Goal: Answer question/provide support

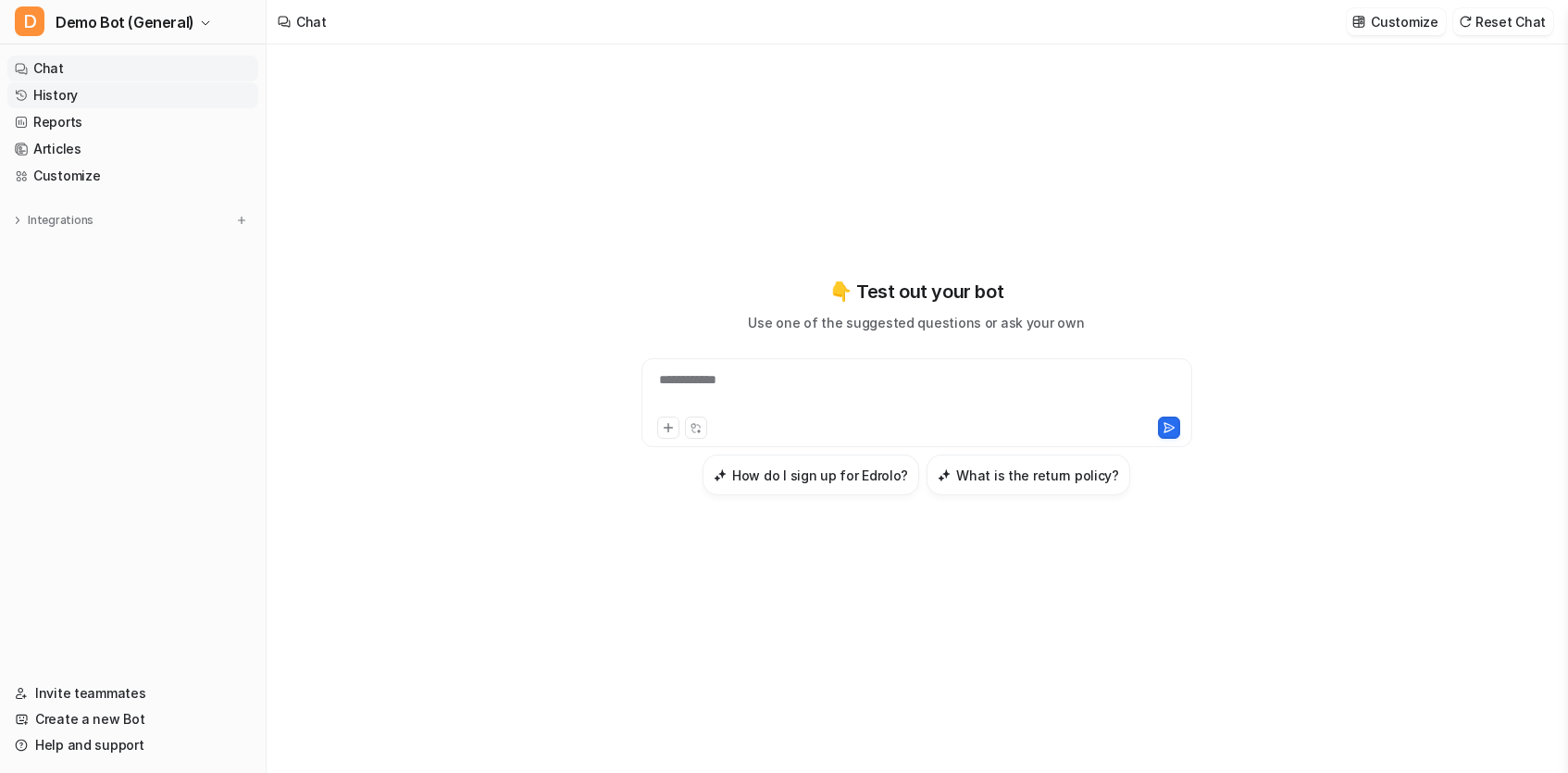
click at [87, 99] on link "History" at bounding box center [132, 95] width 251 height 26
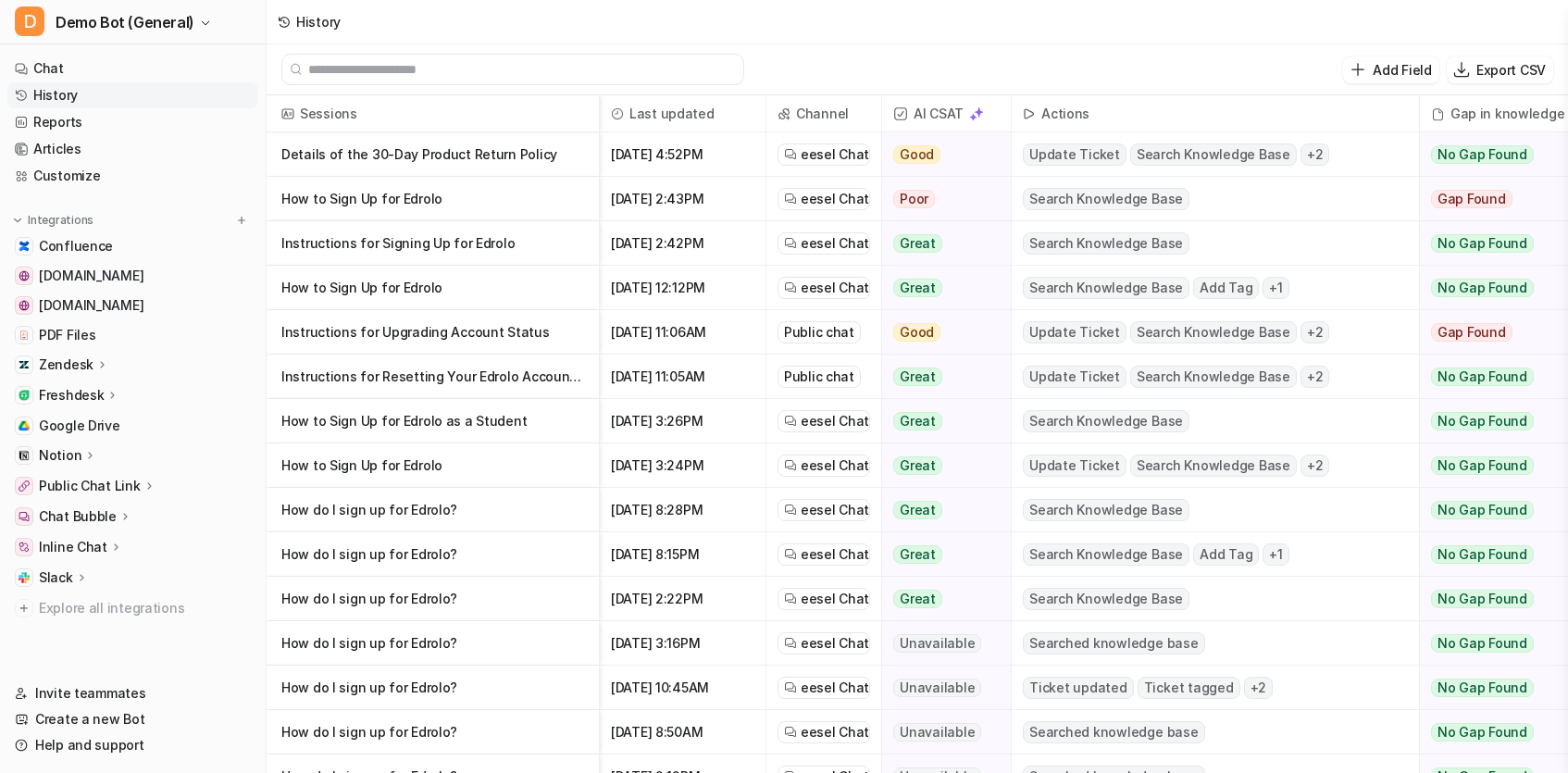
click at [376, 175] on p "Details of the 30-Day Product Return Policy" at bounding box center [432, 154] width 303 height 45
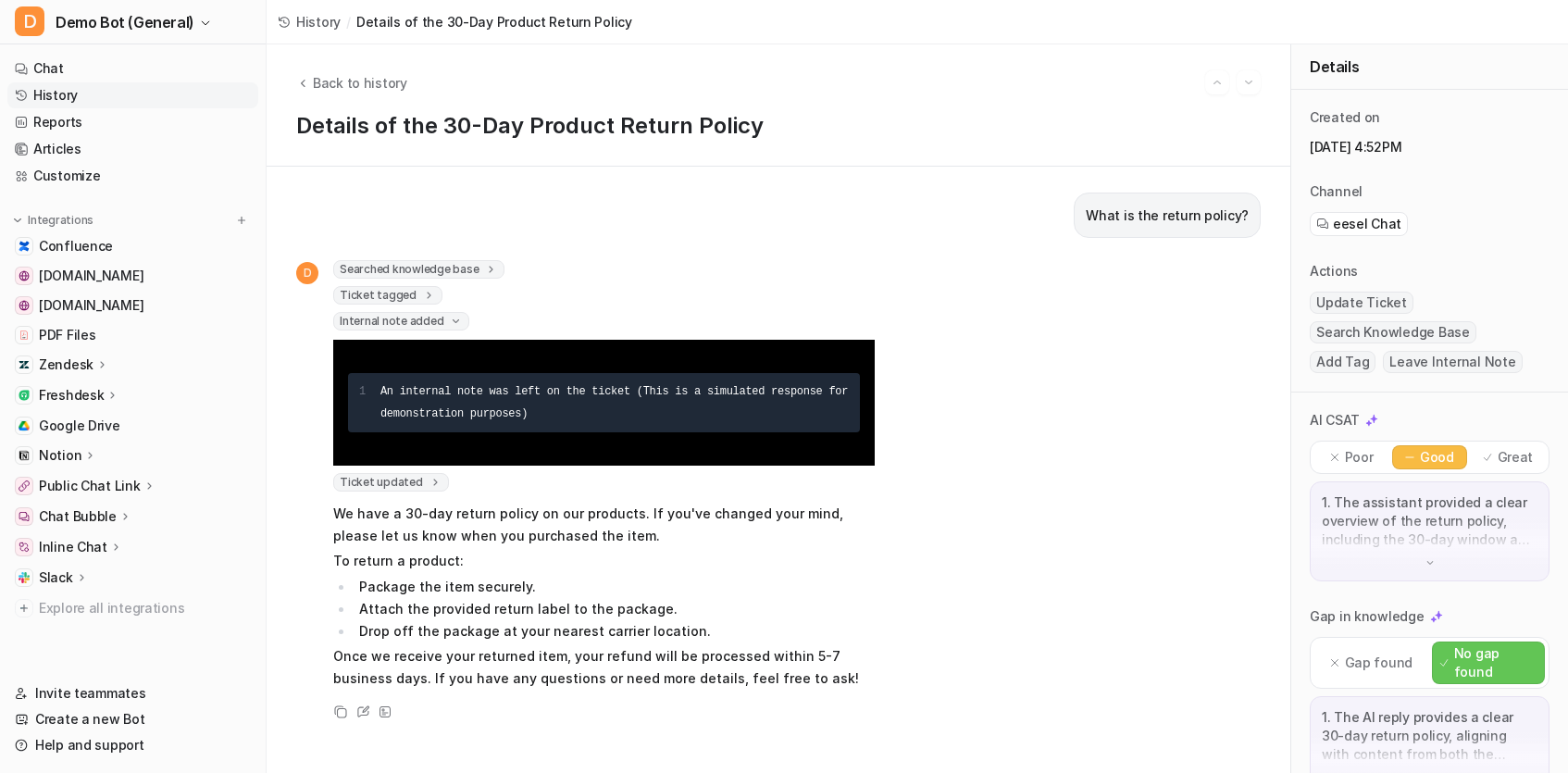
click at [401, 269] on span "Searched knowledge base" at bounding box center [418, 269] width 171 height 19
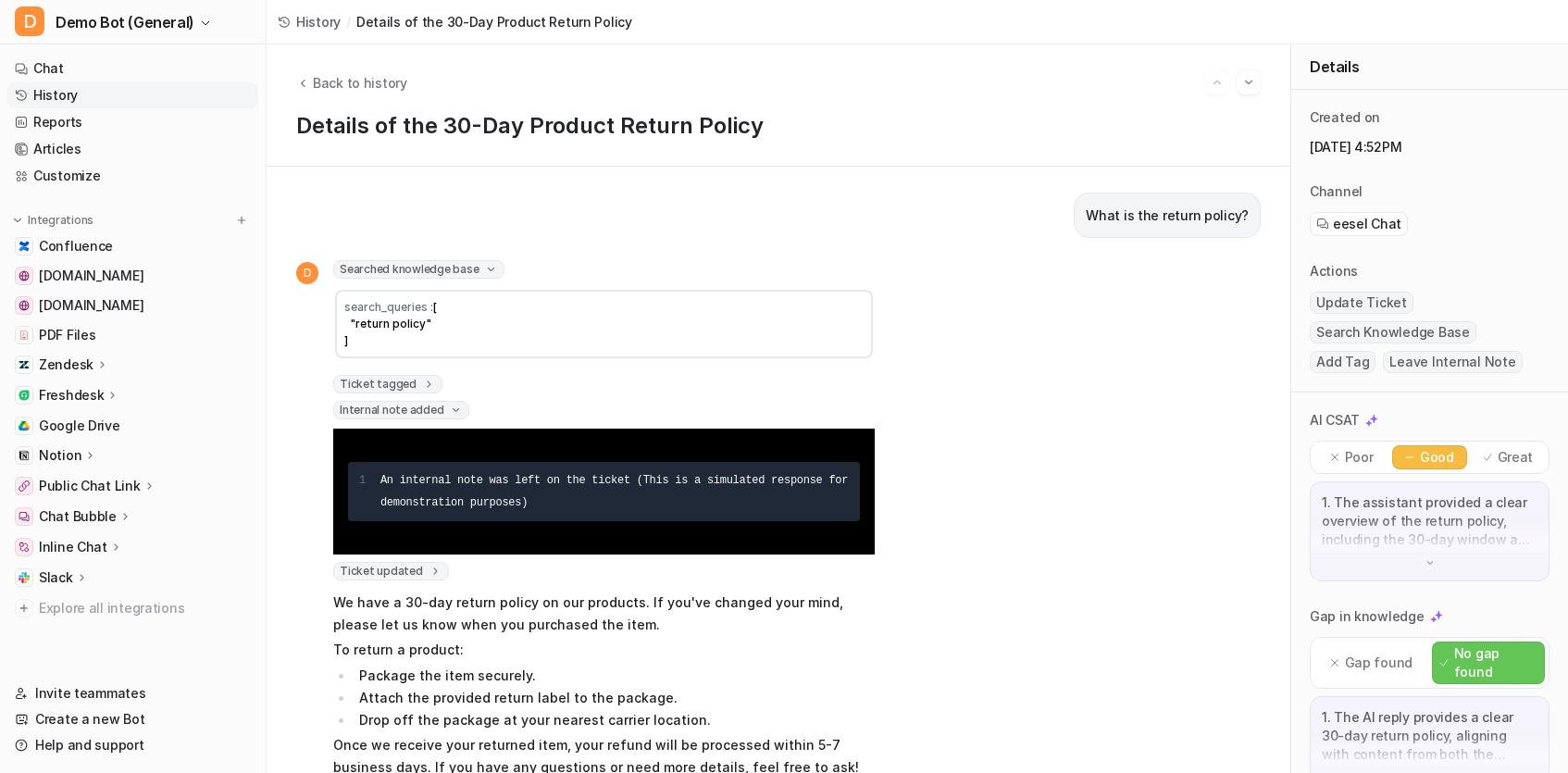
click at [401, 269] on span "Searched knowledge base" at bounding box center [418, 269] width 171 height 19
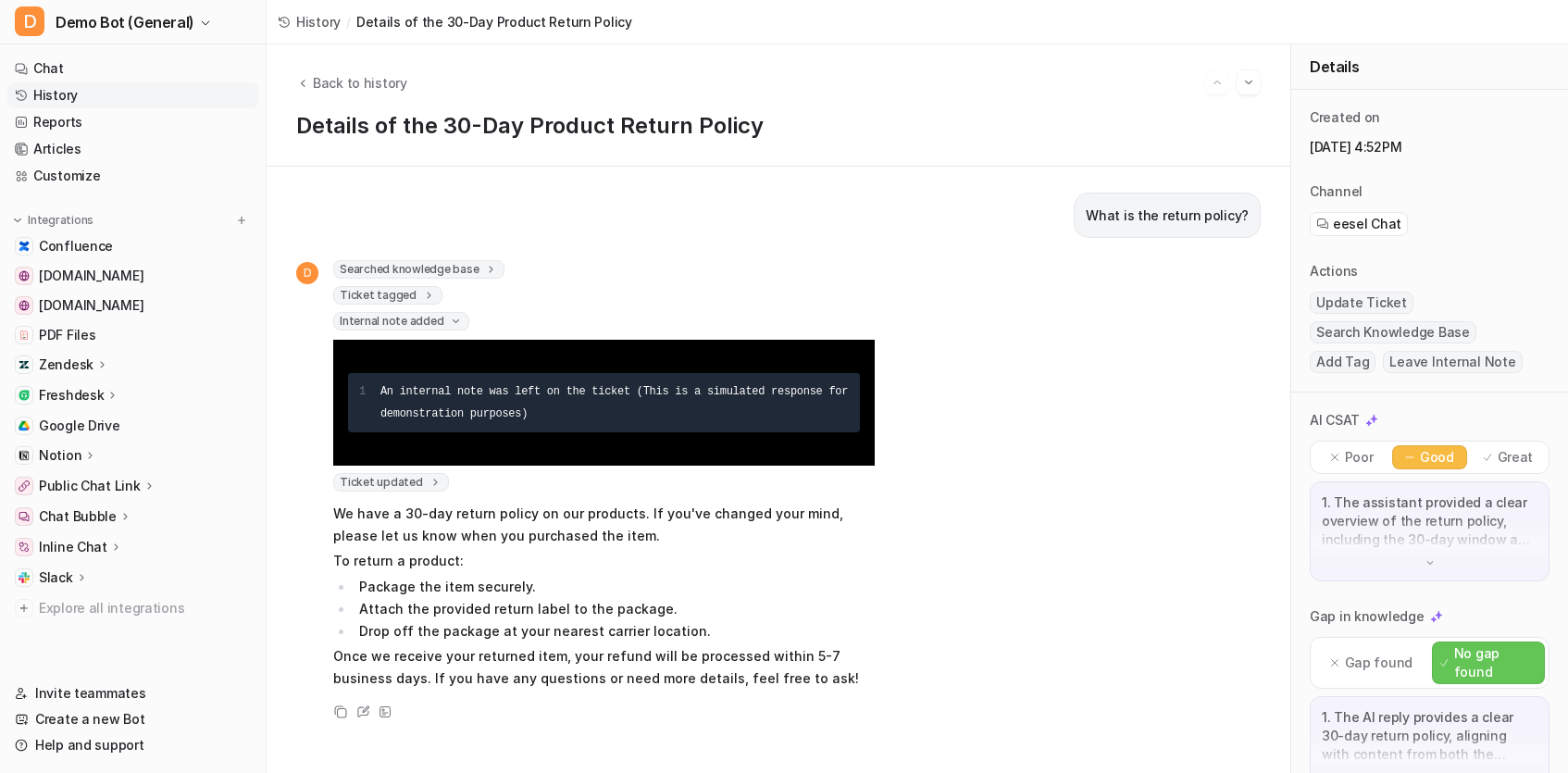
click at [404, 290] on span "Ticket tagged" at bounding box center [387, 295] width 109 height 19
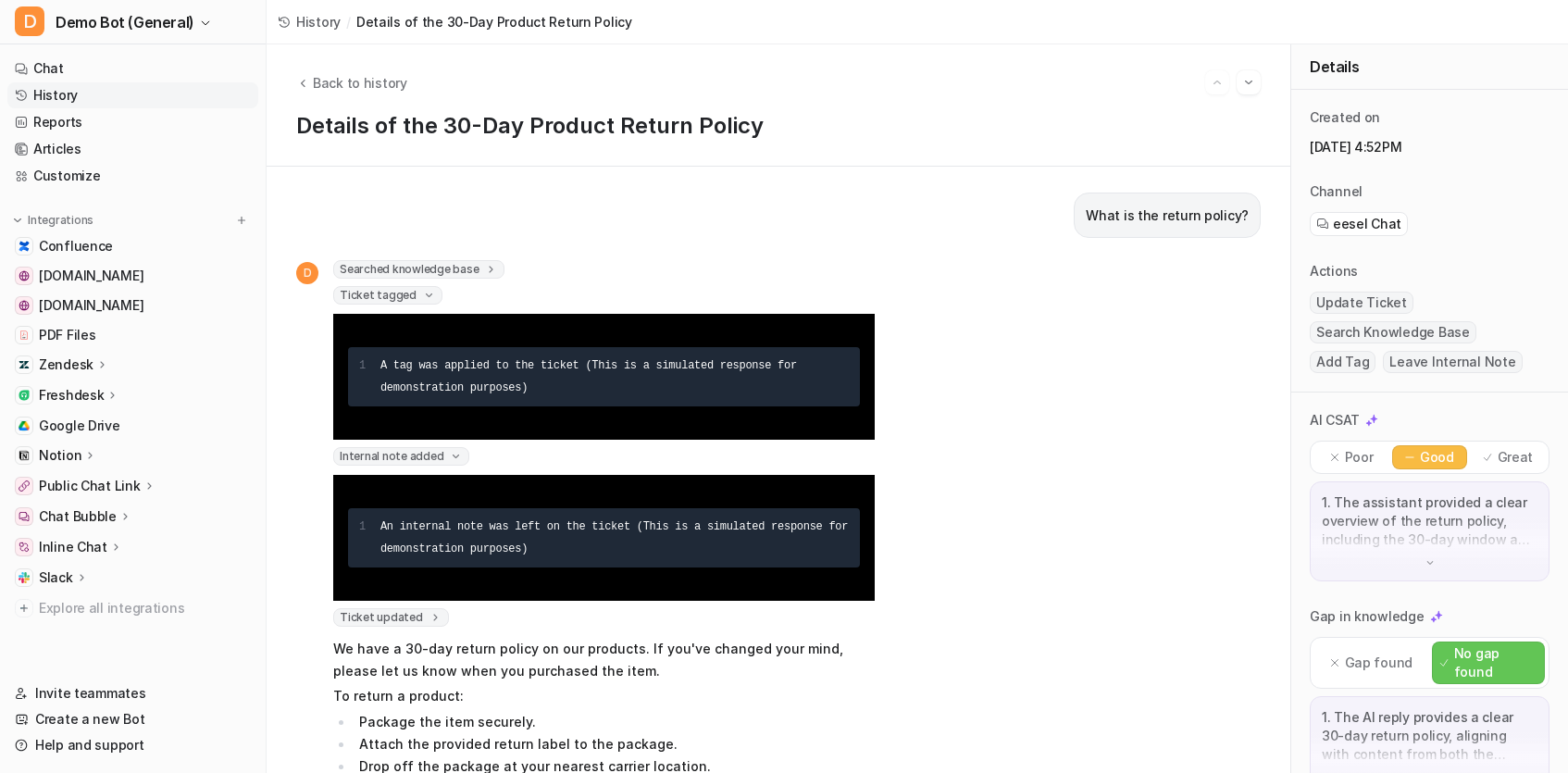
click at [404, 290] on span "Ticket tagged" at bounding box center [387, 295] width 109 height 19
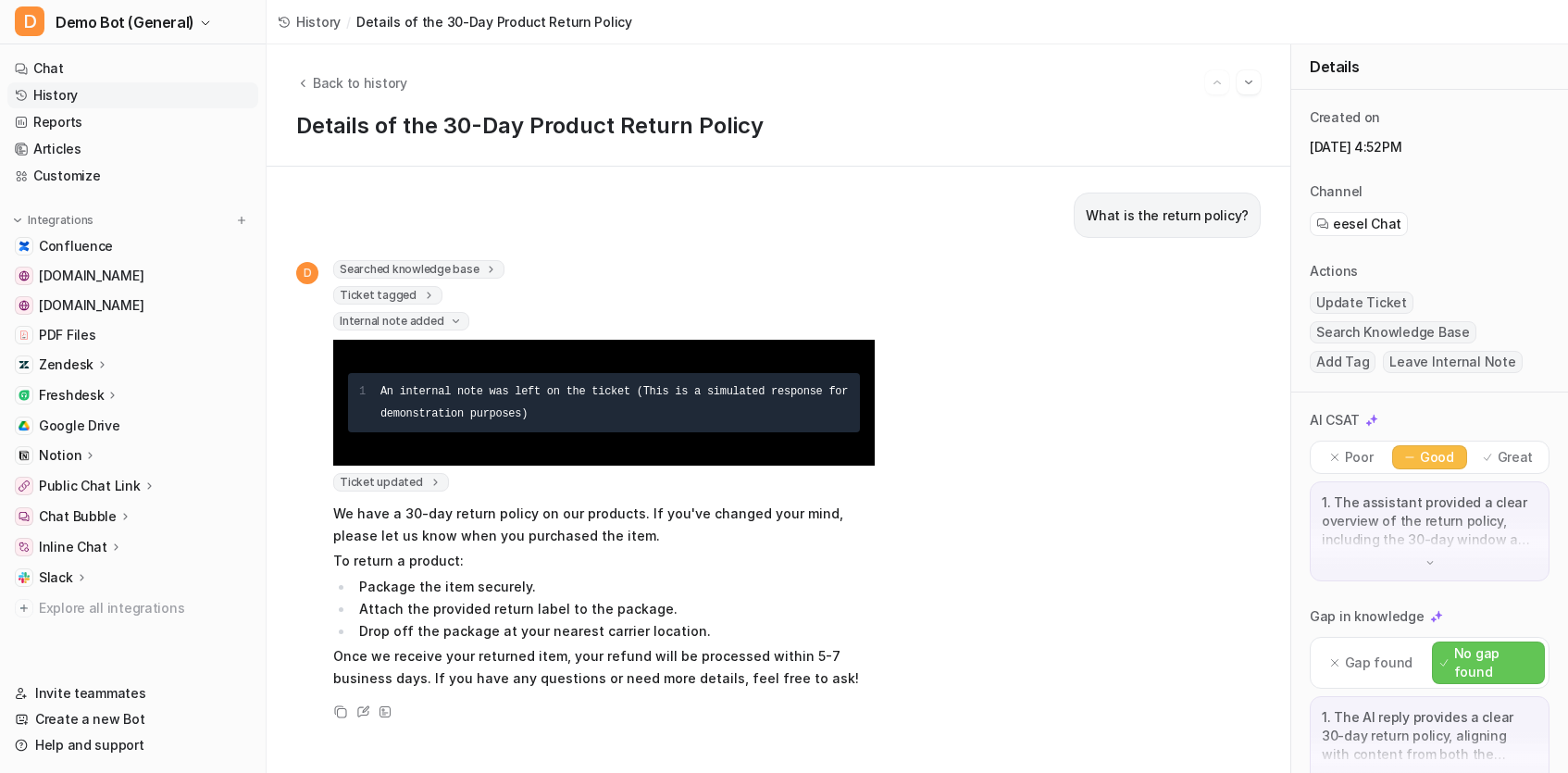
click at [402, 323] on span "Internal note added" at bounding box center [400, 321] width 136 height 19
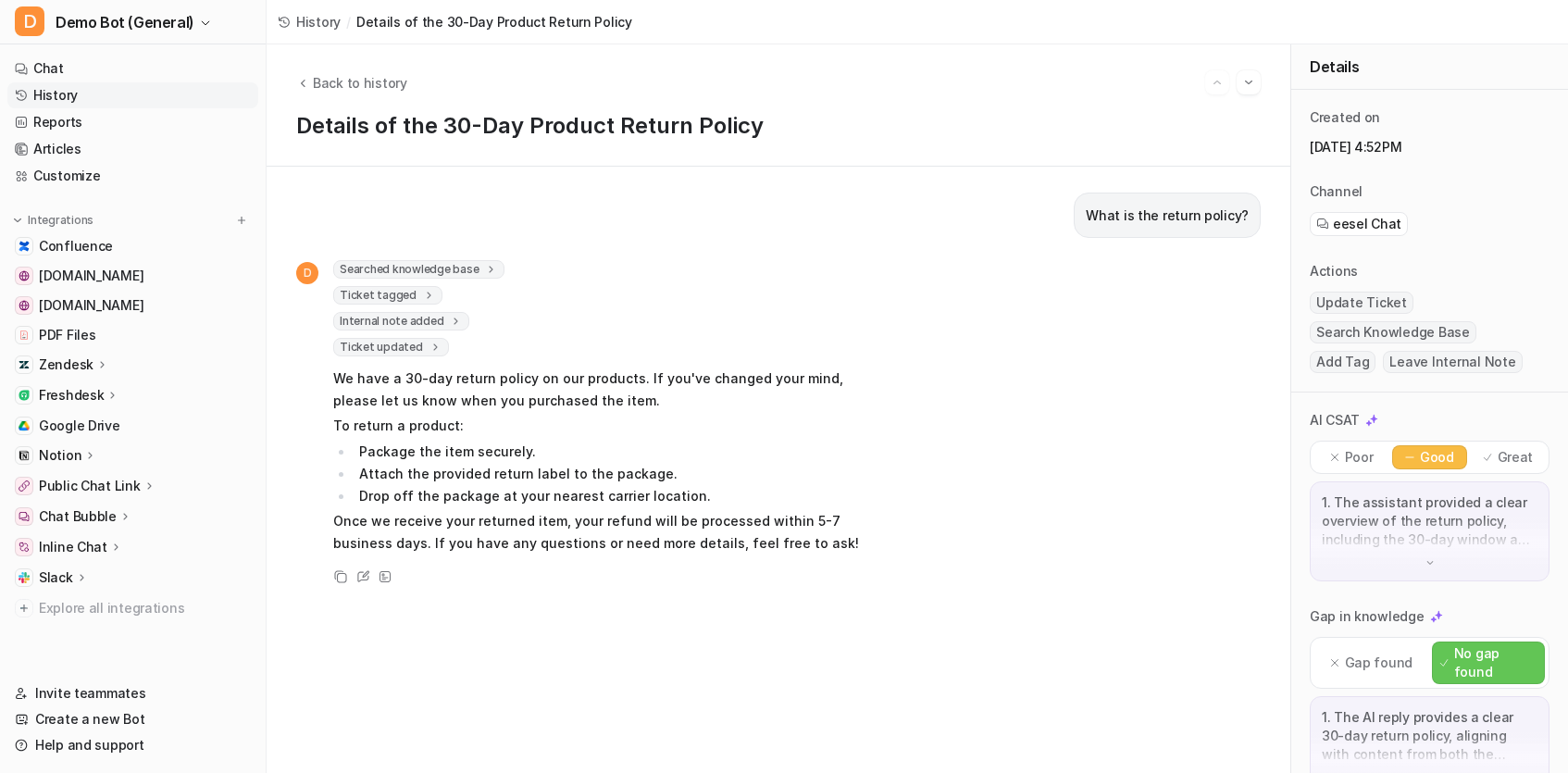
click at [402, 323] on span "Internal note added" at bounding box center [400, 321] width 136 height 19
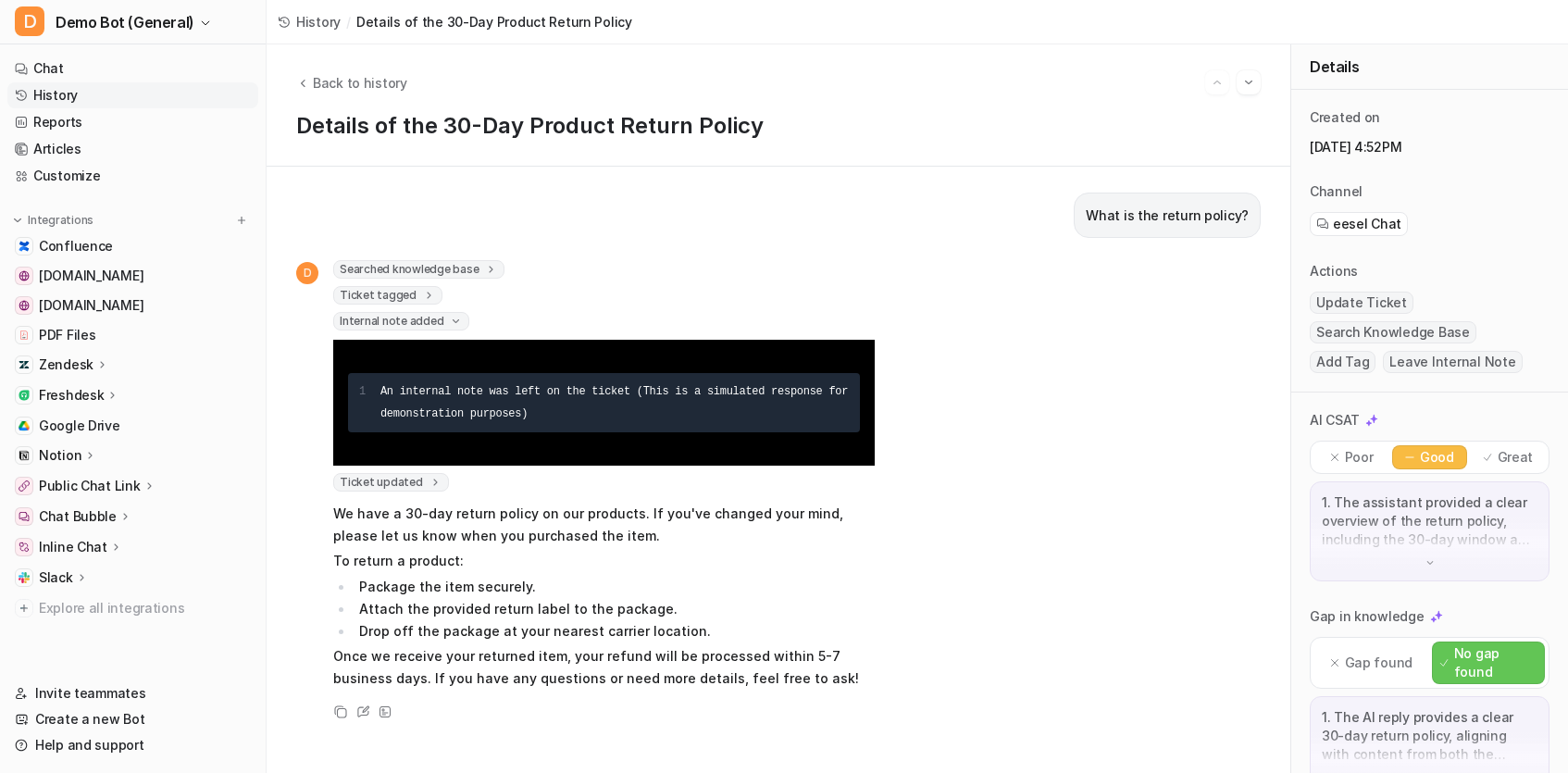
click at [405, 483] on span "Ticket updated" at bounding box center [390, 482] width 115 height 19
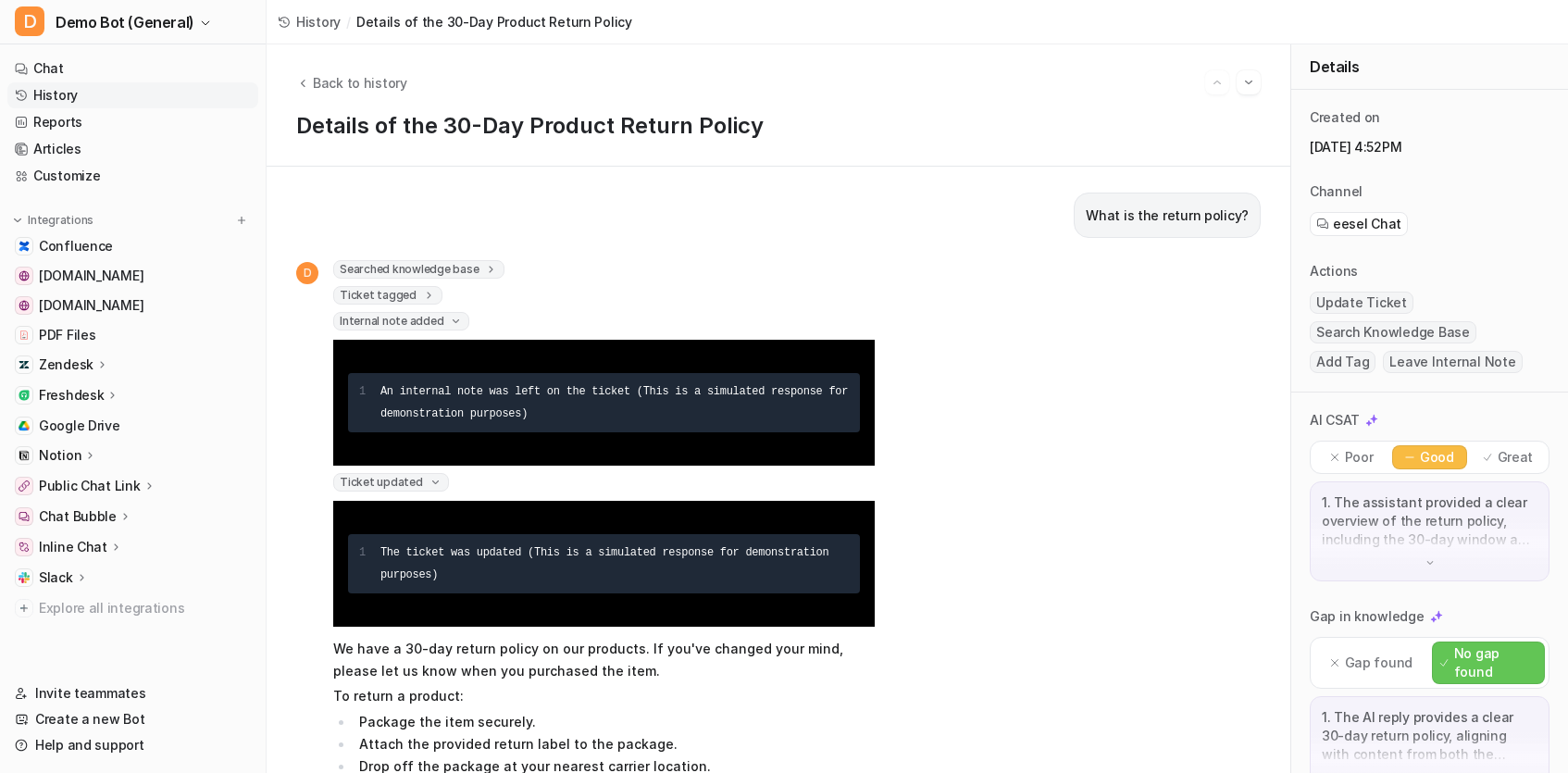
click at [405, 483] on span "Ticket updated" at bounding box center [390, 482] width 115 height 19
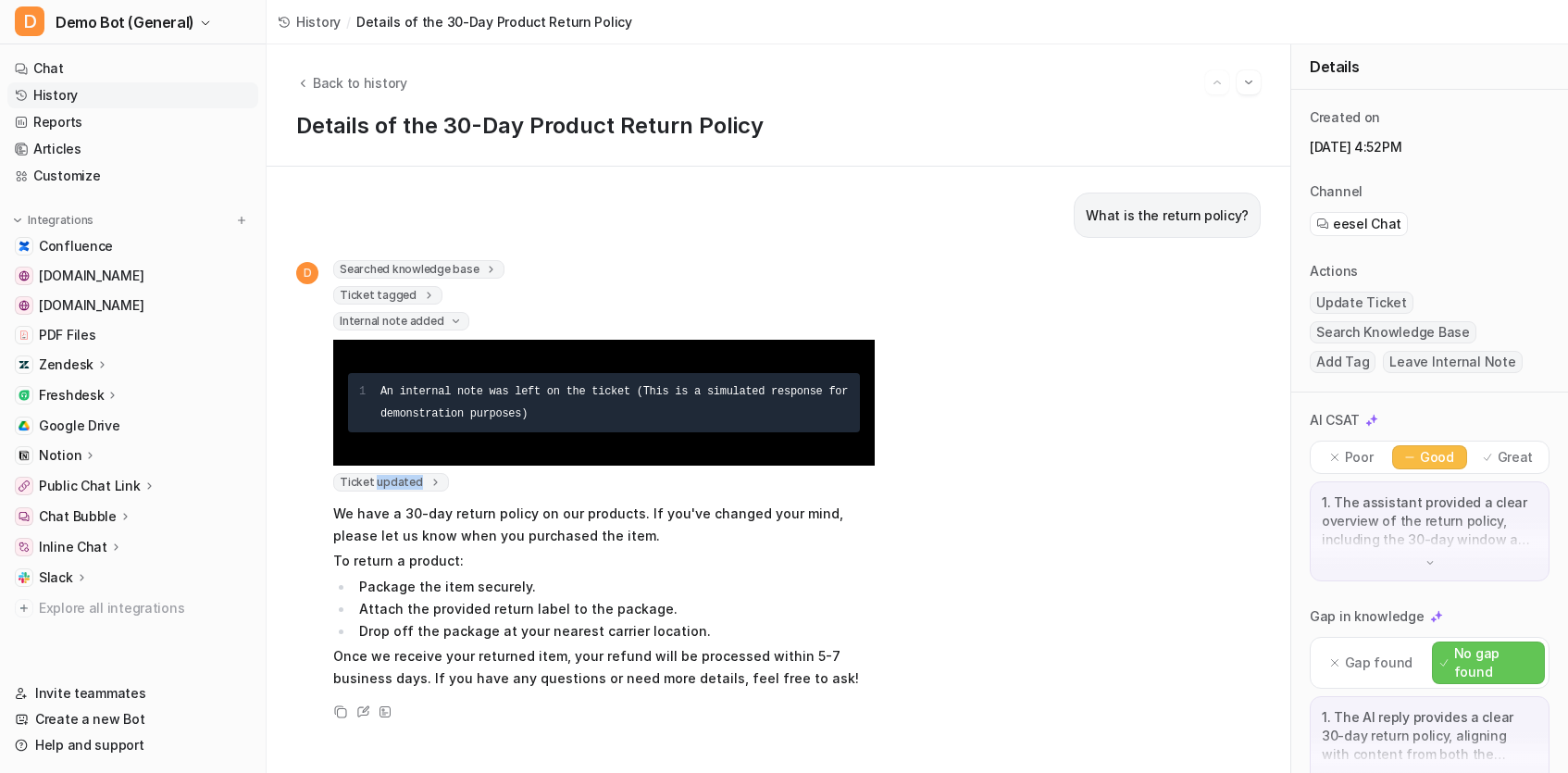
click at [405, 483] on span "Ticket updated" at bounding box center [390, 482] width 115 height 19
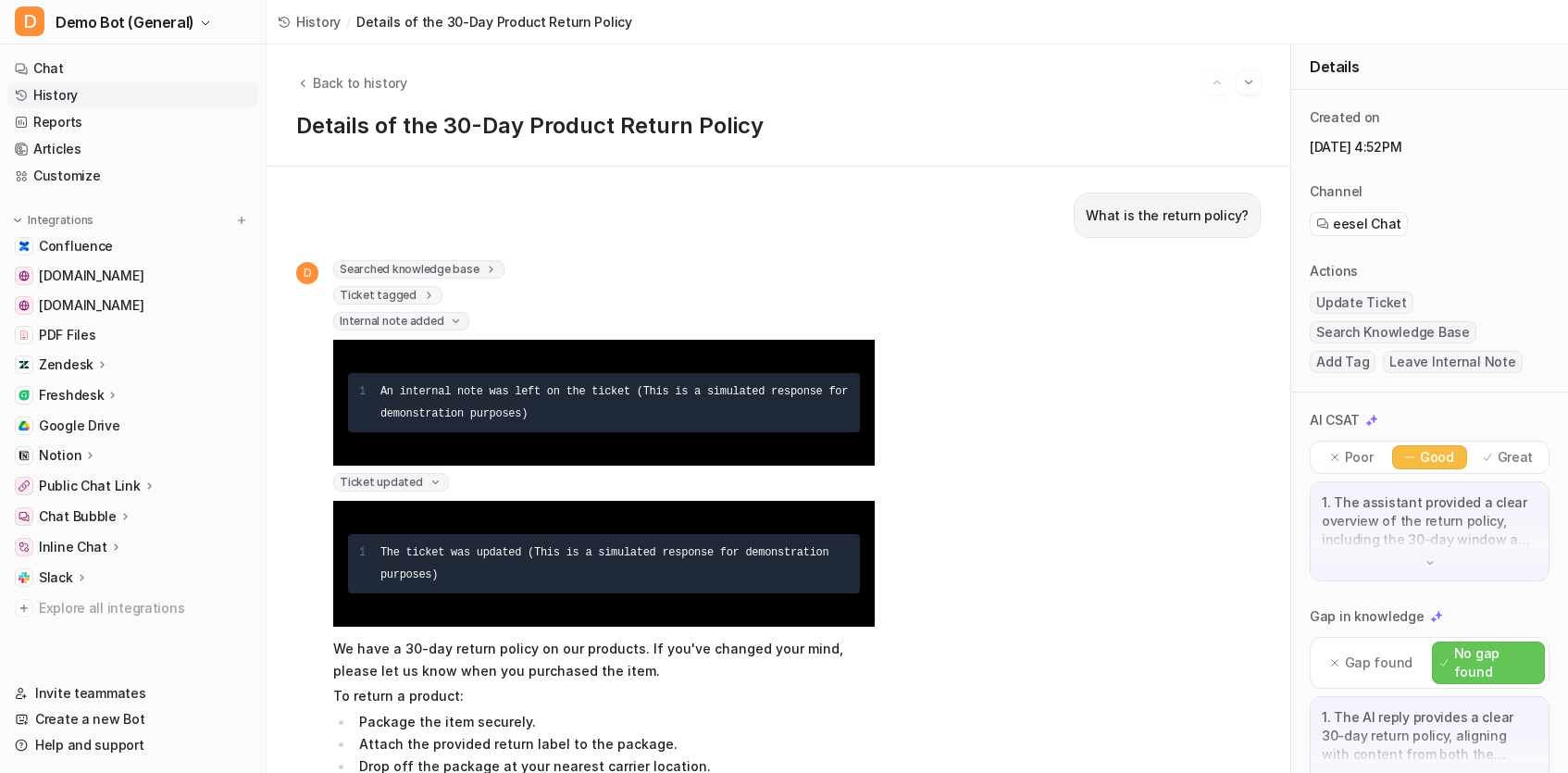
click at [434, 321] on span "Internal note added" at bounding box center [400, 321] width 136 height 19
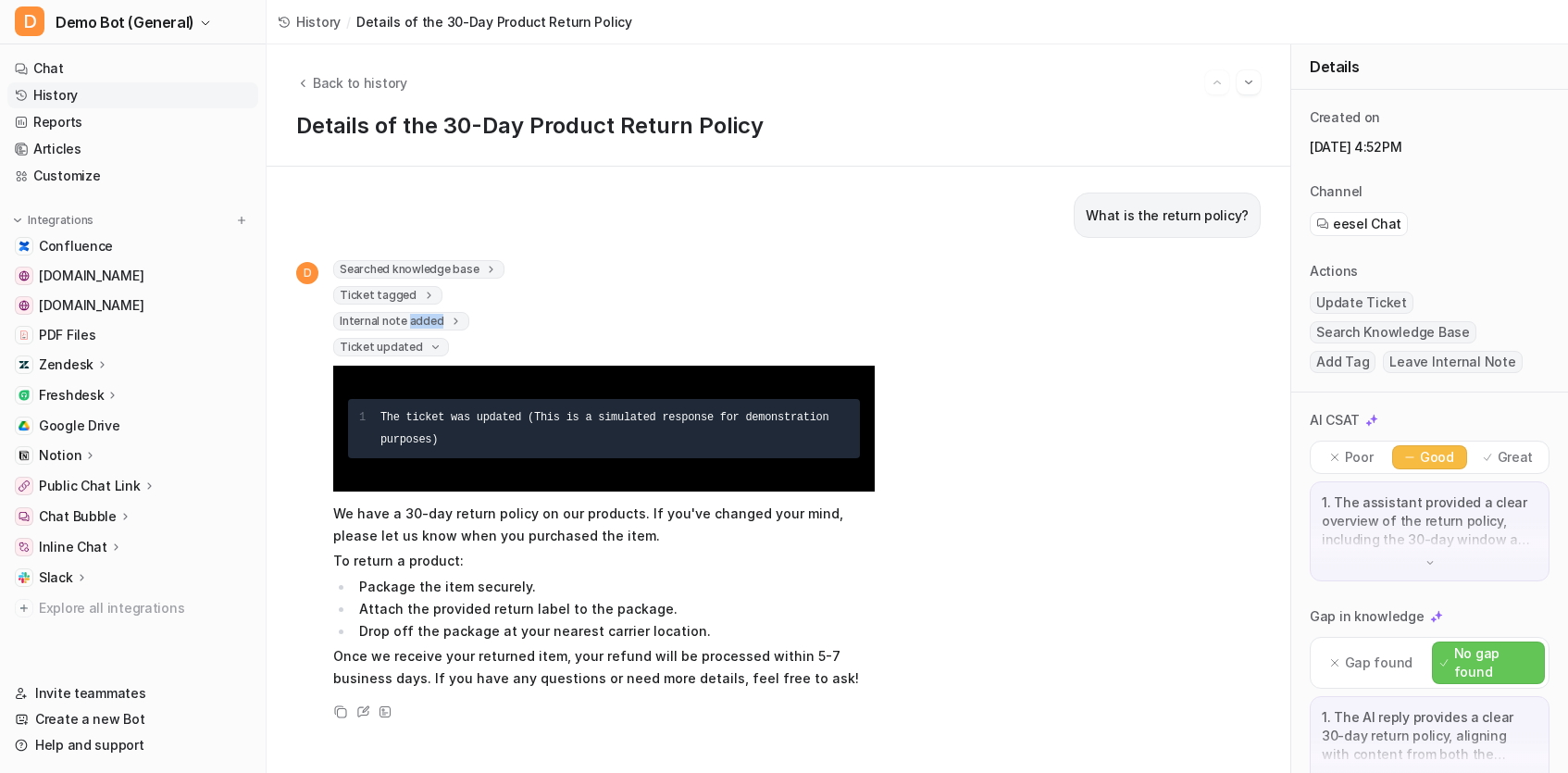
click at [434, 321] on span "Internal note added" at bounding box center [400, 321] width 136 height 19
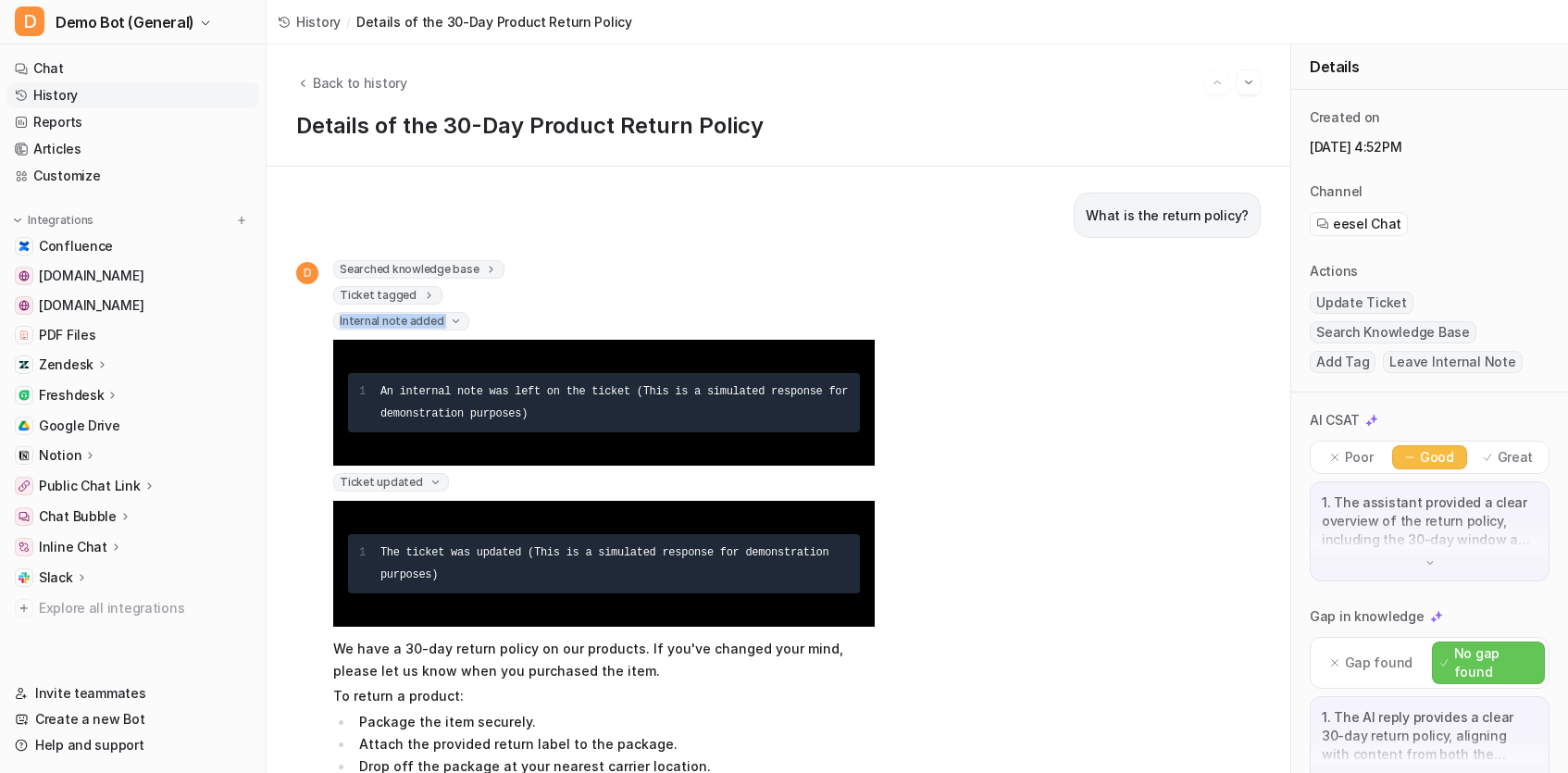
click at [434, 321] on span "Internal note added" at bounding box center [400, 321] width 136 height 19
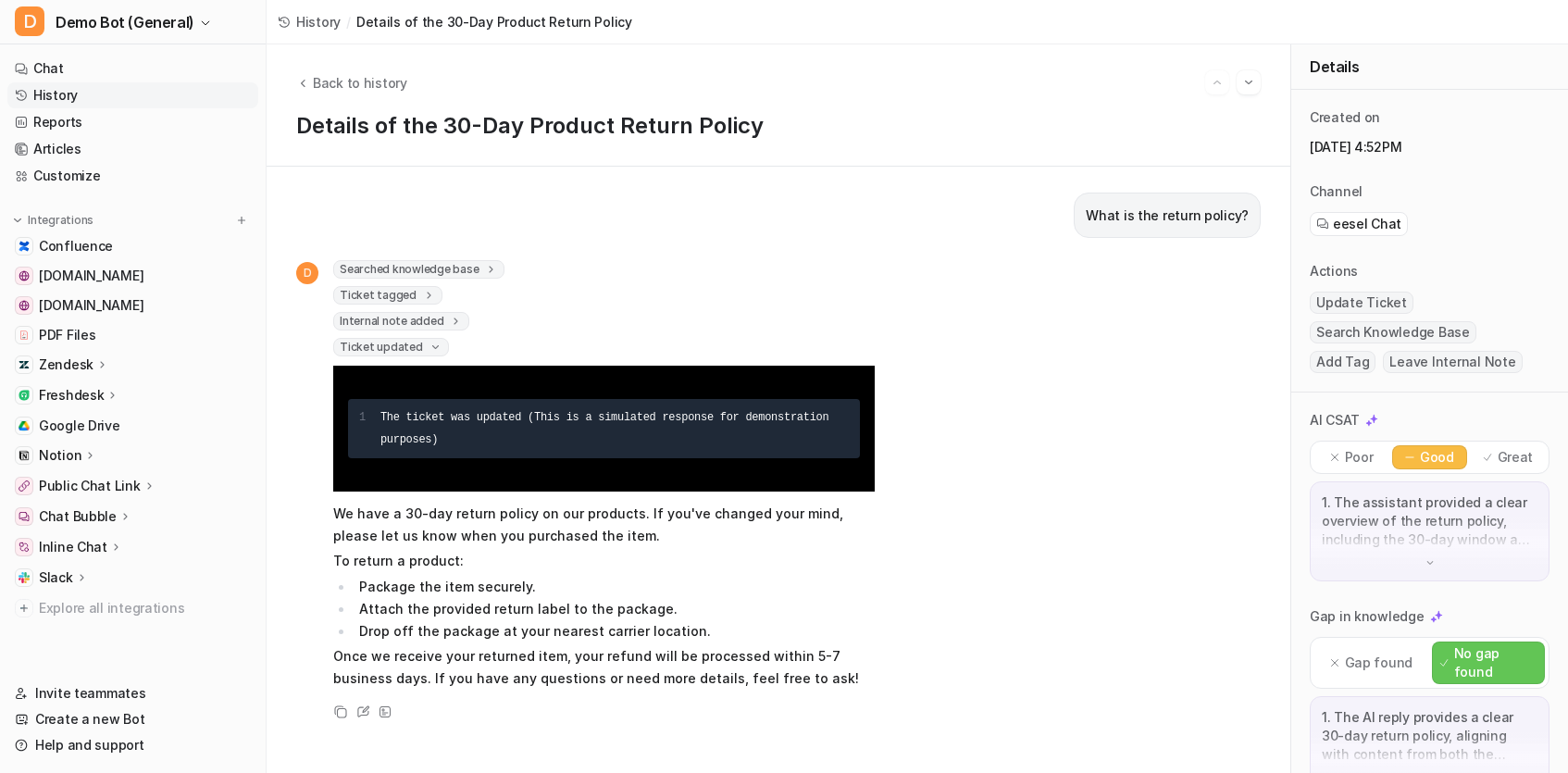
click at [410, 290] on span "Ticket tagged" at bounding box center [387, 295] width 109 height 19
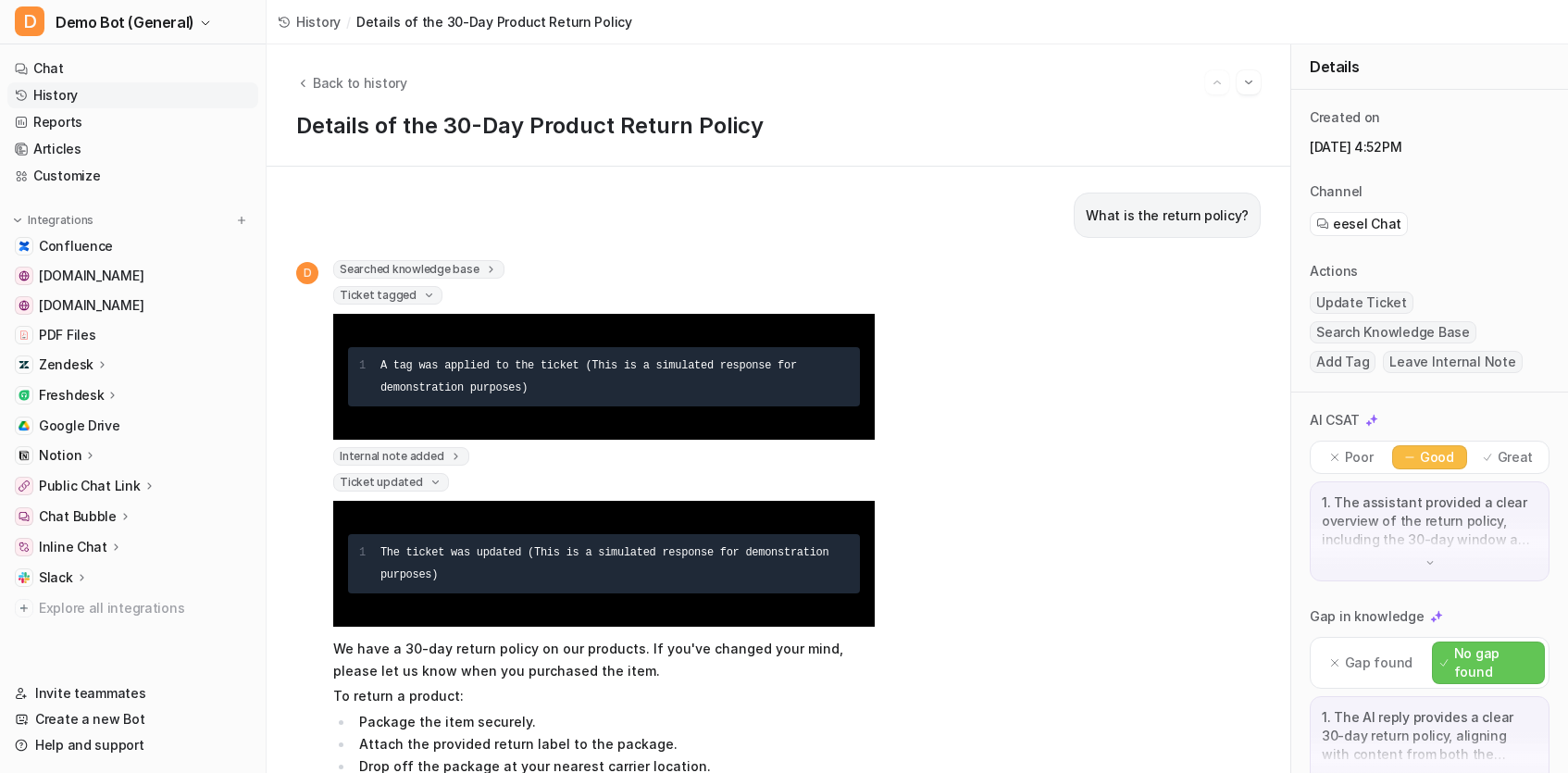
click at [410, 290] on span "Ticket tagged" at bounding box center [387, 295] width 109 height 19
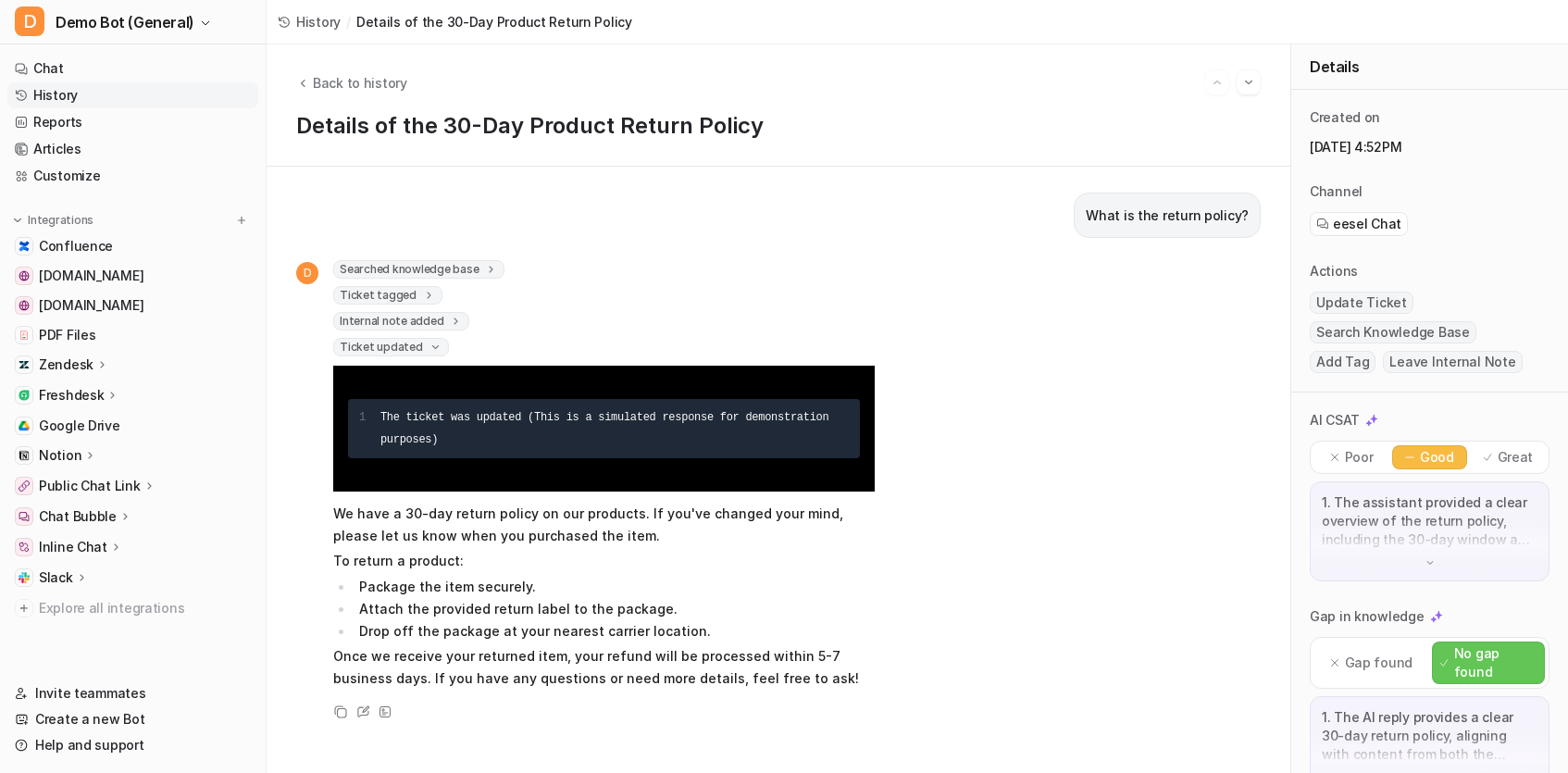
click at [417, 272] on span "Searched knowledge base" at bounding box center [418, 269] width 171 height 19
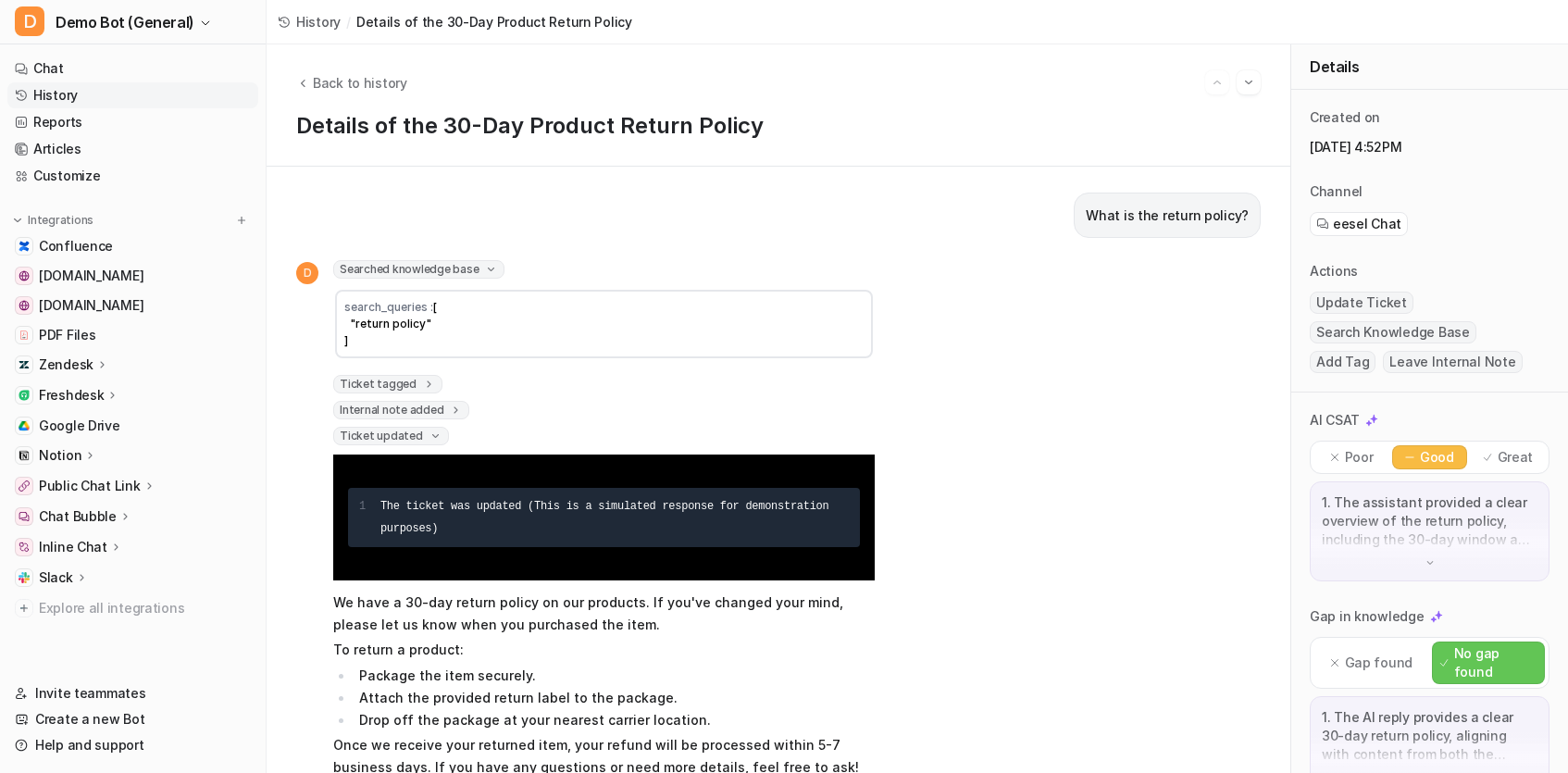
click at [417, 272] on span "Searched knowledge base" at bounding box center [418, 269] width 171 height 19
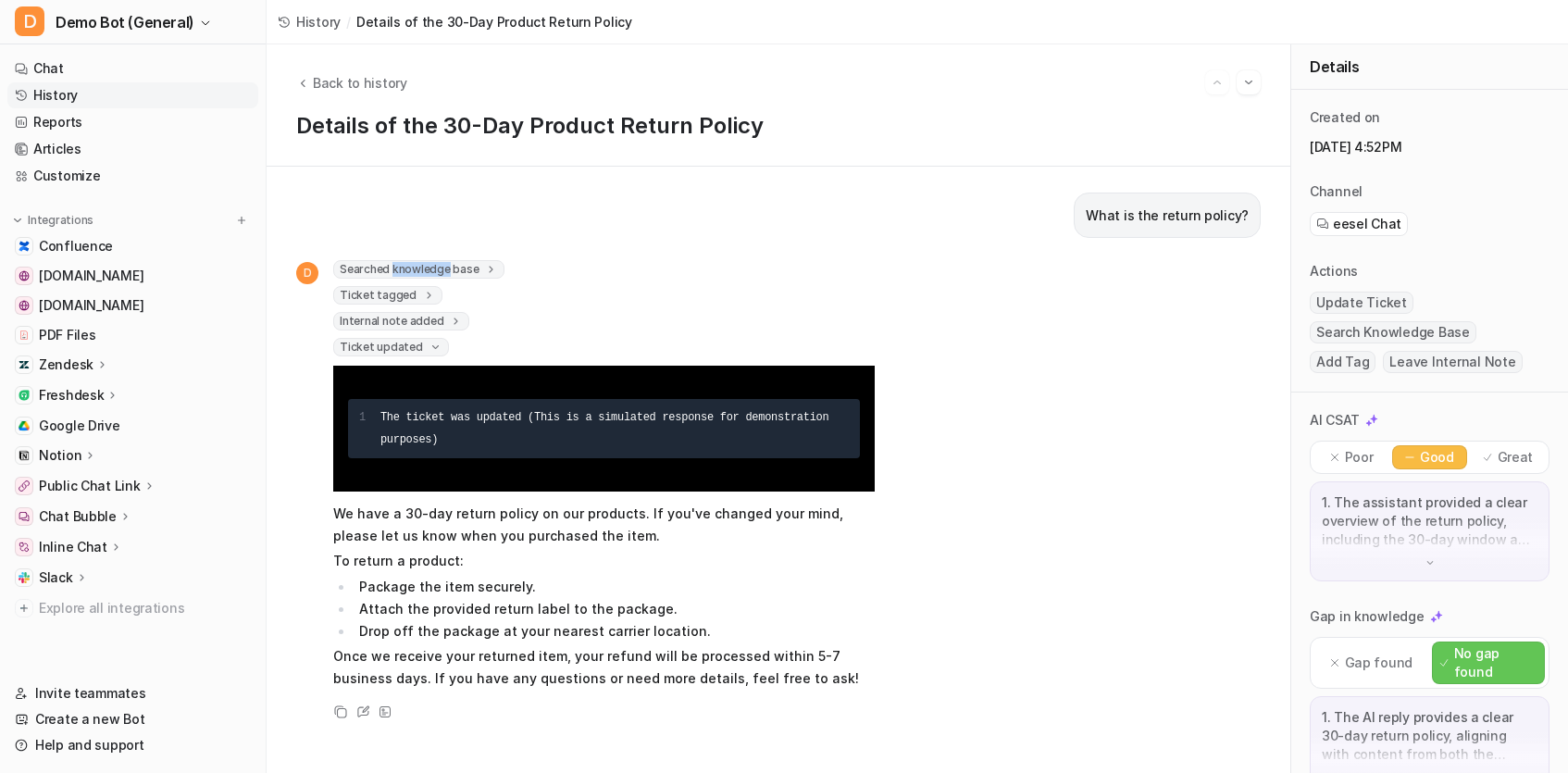
click at [417, 272] on span "Searched knowledge base" at bounding box center [418, 269] width 171 height 19
